Goal: Navigation & Orientation: Find specific page/section

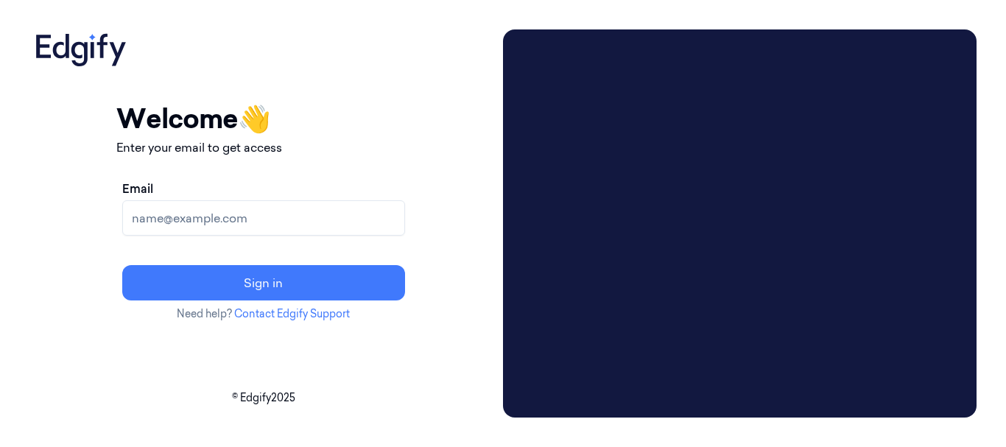
click at [252, 218] on input "Email" at bounding box center [263, 217] width 283 height 35
type input "[EMAIL_ADDRESS][DOMAIN_NAME]"
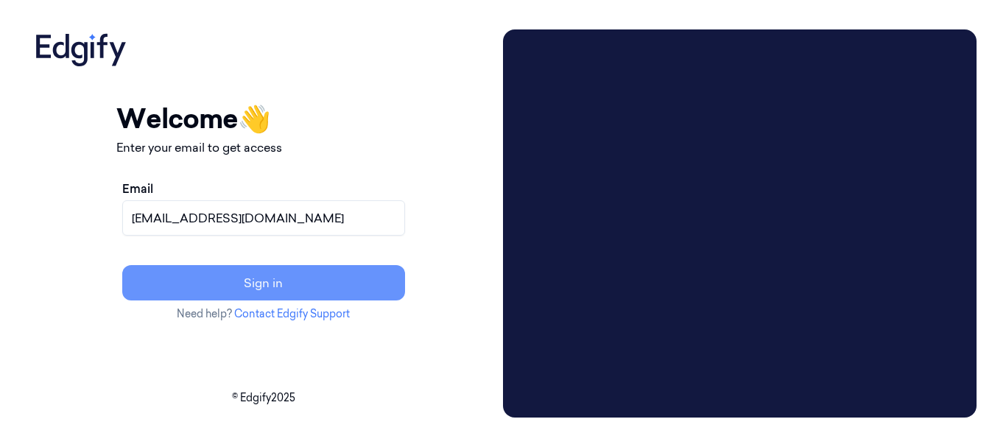
click at [249, 288] on button "Sign in" at bounding box center [263, 282] width 283 height 35
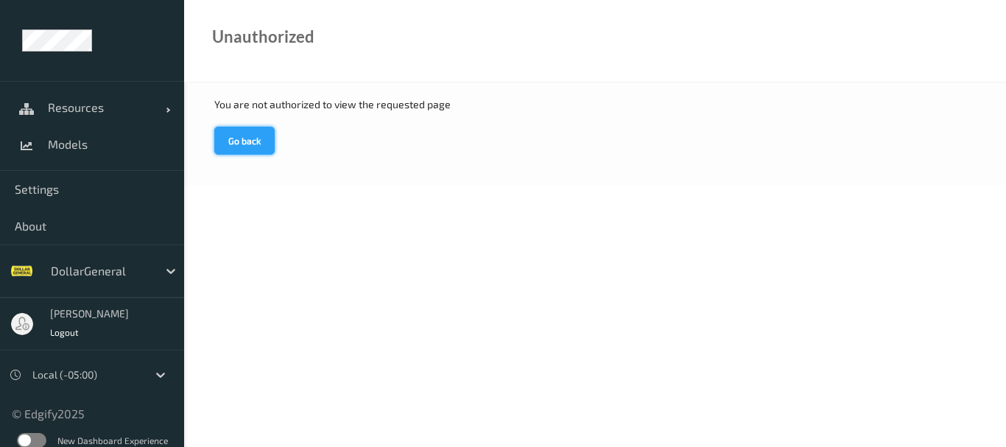
click at [253, 136] on button "Go back" at bounding box center [244, 141] width 60 height 28
click at [103, 114] on span "Resources" at bounding box center [107, 107] width 118 height 15
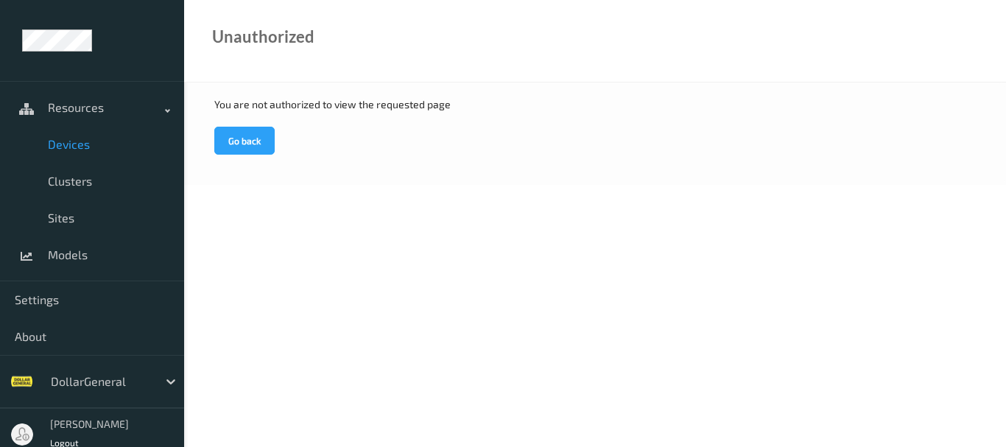
click at [72, 151] on span "Devices" at bounding box center [109, 144] width 122 height 15
